Goal: Task Accomplishment & Management: Manage account settings

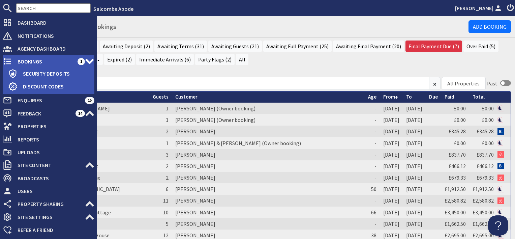
click at [30, 57] on span "Bookings" at bounding box center [44, 61] width 65 height 11
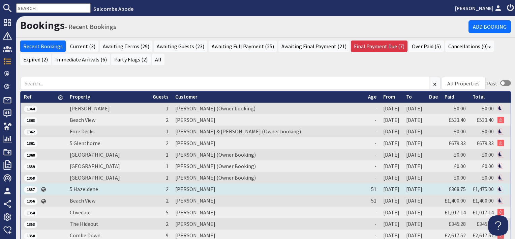
click at [190, 190] on td "Tiffany Rowe" at bounding box center [268, 188] width 193 height 11
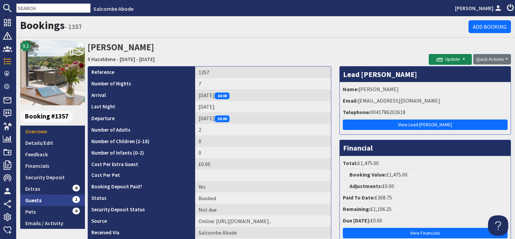
click at [65, 199] on link "Guests 1" at bounding box center [52, 199] width 65 height 11
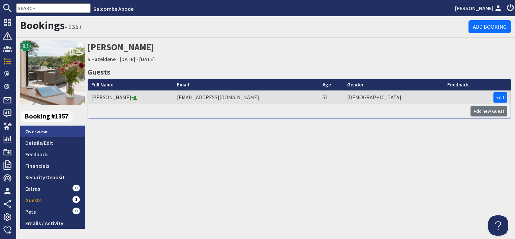
click at [62, 133] on link "Overview" at bounding box center [52, 130] width 65 height 11
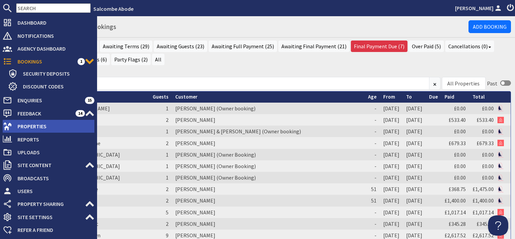
click at [26, 121] on span "Properties" at bounding box center [53, 126] width 82 height 11
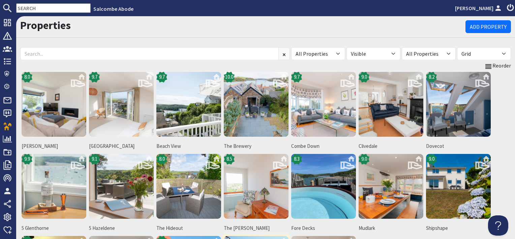
scroll to position [67, 0]
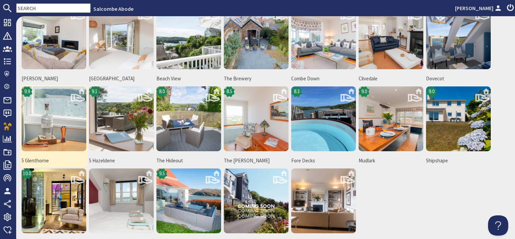
click at [60, 133] on img at bounding box center [54, 118] width 65 height 65
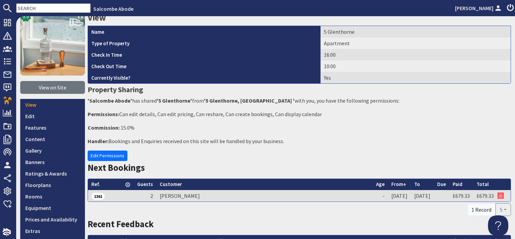
scroll to position [67, 0]
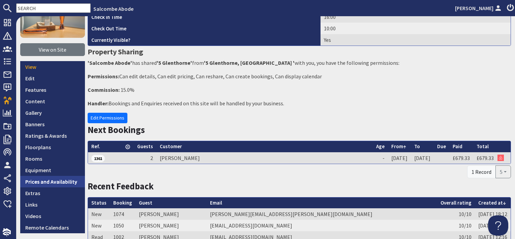
click at [67, 182] on link "Prices and Availability" at bounding box center [52, 181] width 65 height 11
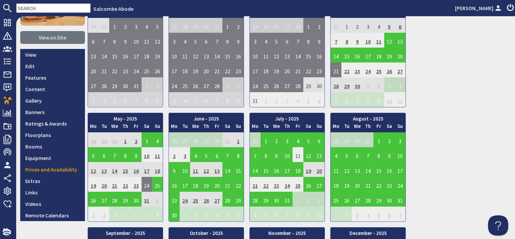
scroll to position [169, 0]
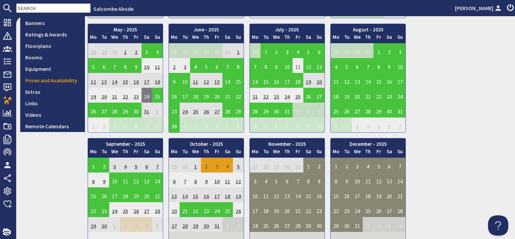
click at [301, 179] on td "7" at bounding box center [298, 179] width 11 height 15
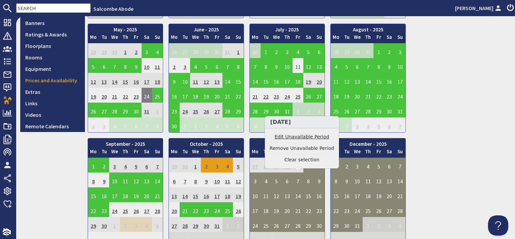
click at [298, 136] on link "Edit Unavailable Period" at bounding box center [302, 136] width 65 height 7
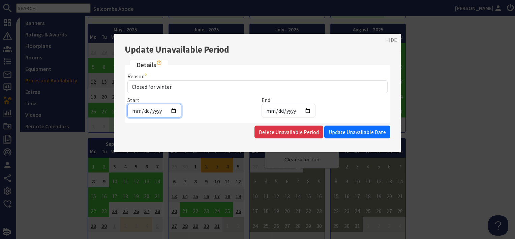
click at [176, 111] on input "[DATE]" at bounding box center [155, 110] width 54 height 13
type input "[DATE]"
click at [340, 131] on span "Update Unavailable Date" at bounding box center [357, 132] width 57 height 7
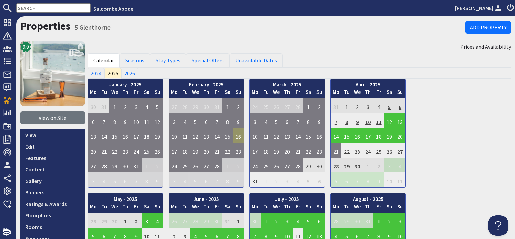
scroll to position [0, 0]
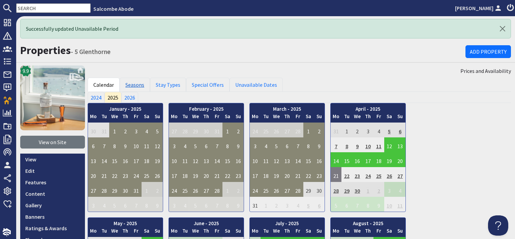
click at [128, 83] on link "Seasons" at bounding box center [135, 85] width 30 height 14
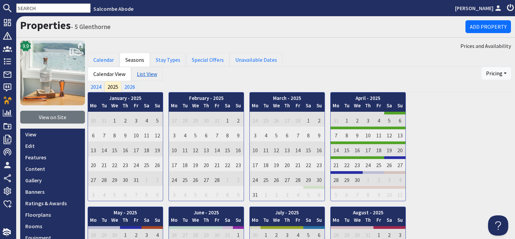
click at [143, 76] on link "List View" at bounding box center [147, 74] width 32 height 14
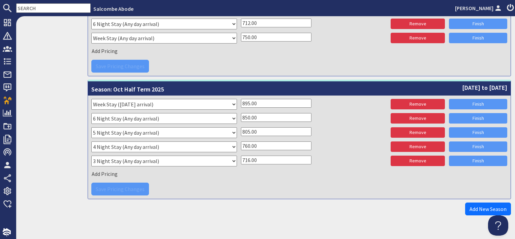
scroll to position [1229, 0]
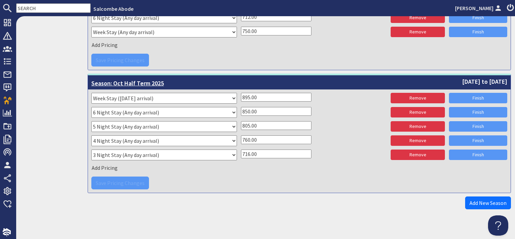
click at [462, 77] on span "[DATE] to [DATE]" at bounding box center [484, 81] width 45 height 9
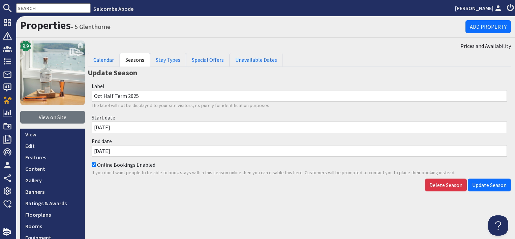
click at [136, 150] on input "[DATE]" at bounding box center [300, 150] width 416 height 11
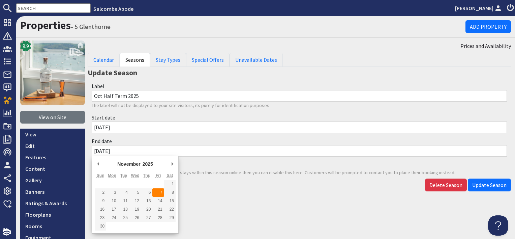
type input "[DATE]"
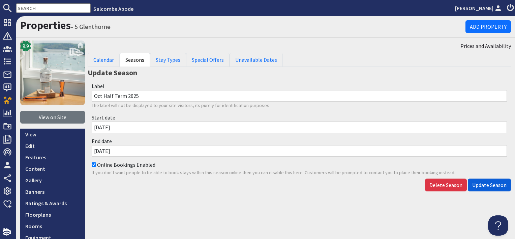
click at [484, 184] on span "Update Season" at bounding box center [490, 184] width 34 height 7
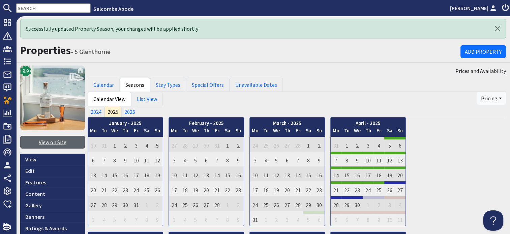
click at [41, 140] on link "View on Site" at bounding box center [52, 142] width 65 height 13
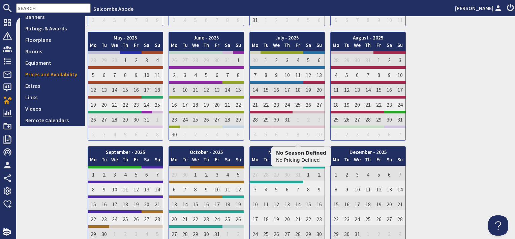
scroll to position [202, 0]
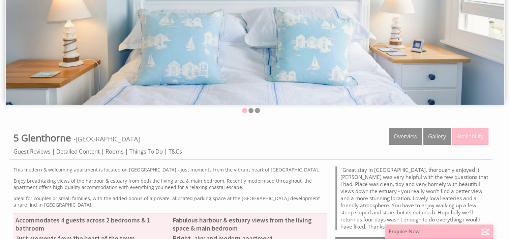
scroll to position [236, 0]
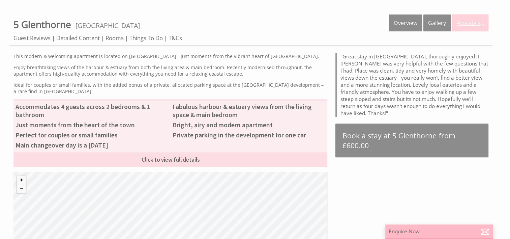
click at [473, 23] on link "Availability" at bounding box center [470, 23] width 36 height 17
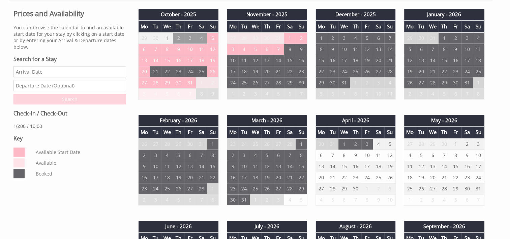
scroll to position [202, 0]
